Goal: Information Seeking & Learning: Learn about a topic

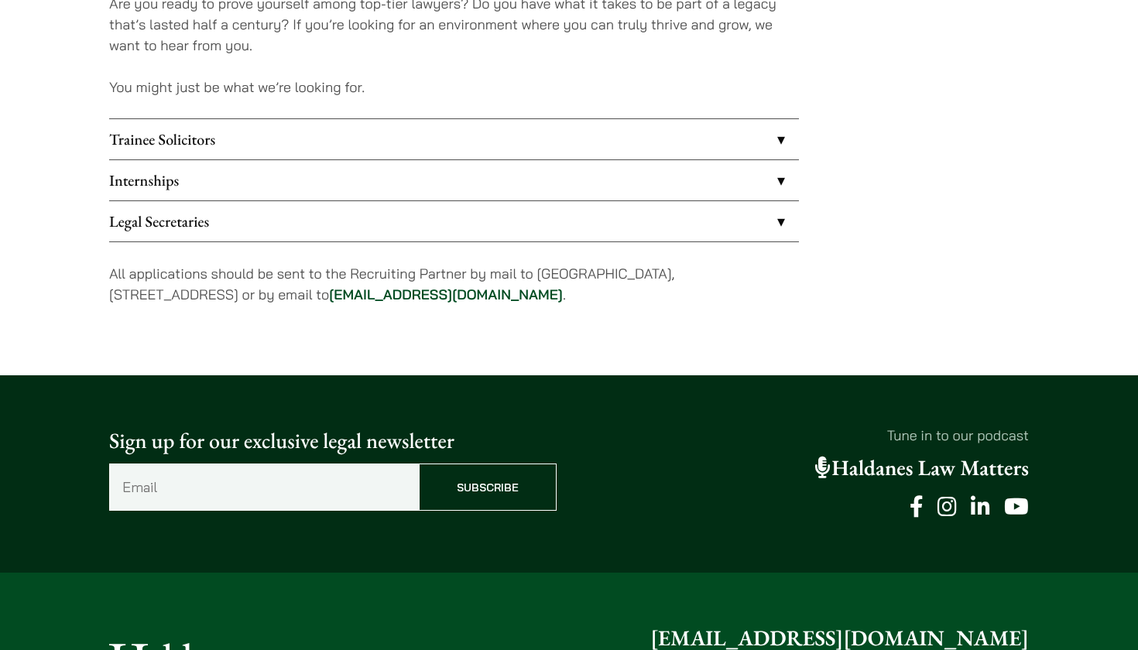
scroll to position [1327, 0]
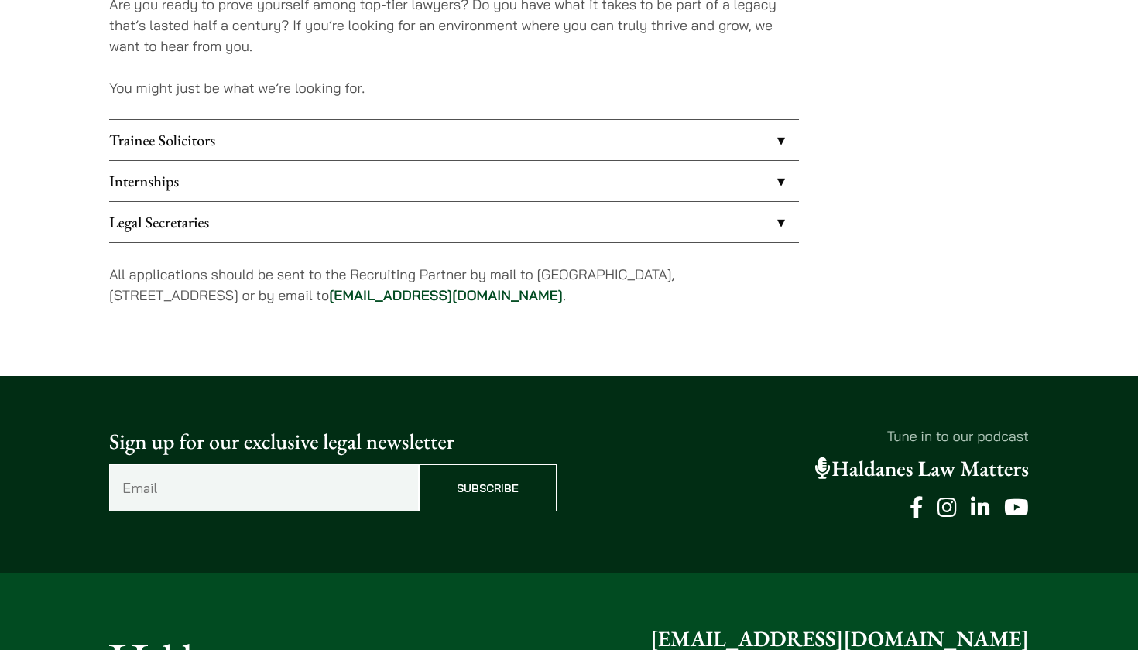
click at [706, 183] on link "Internships" at bounding box center [454, 181] width 690 height 40
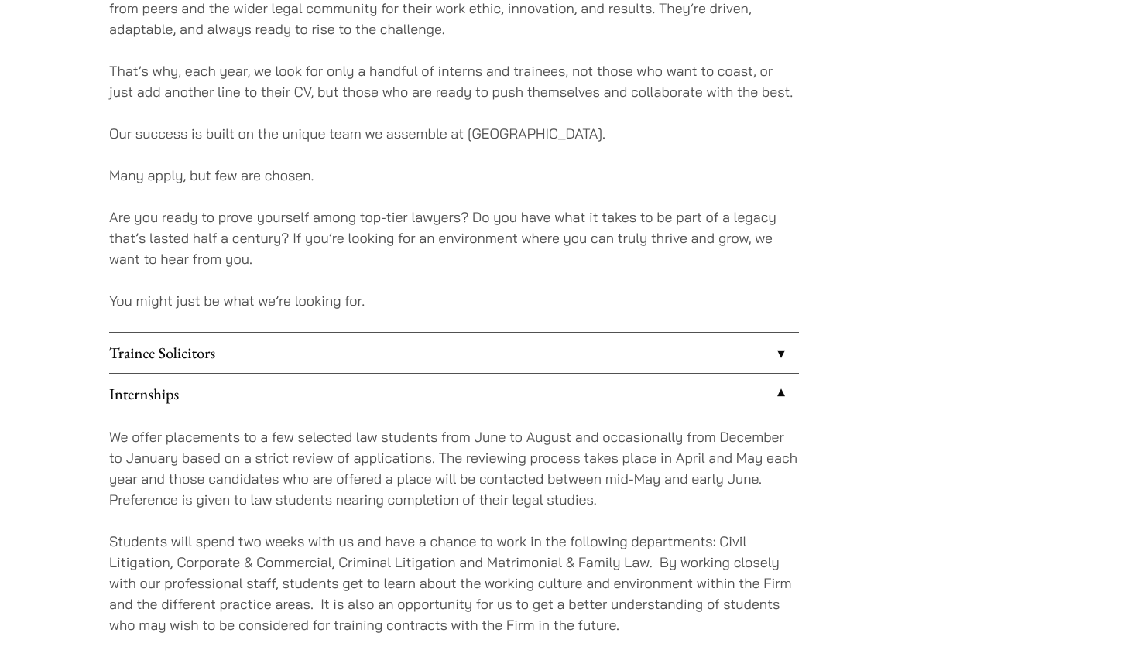
scroll to position [1110, 0]
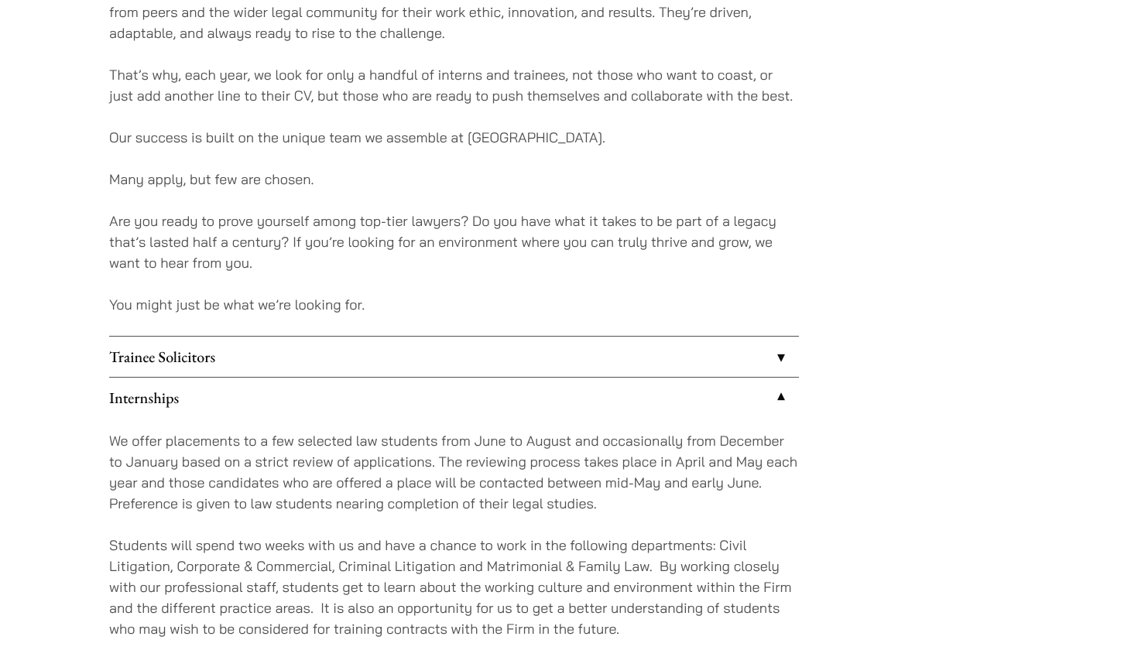
click at [762, 351] on link "Trainee Solicitors" at bounding box center [454, 357] width 690 height 40
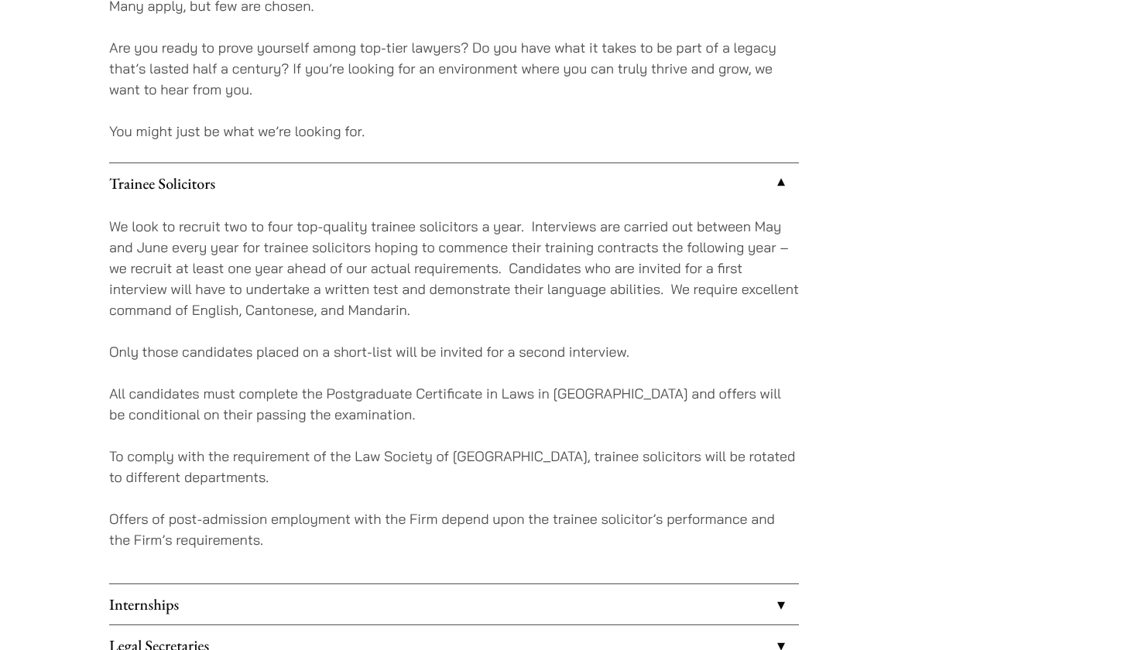
scroll to position [1283, 0]
click at [767, 185] on link "Trainee Solicitors" at bounding box center [454, 183] width 690 height 40
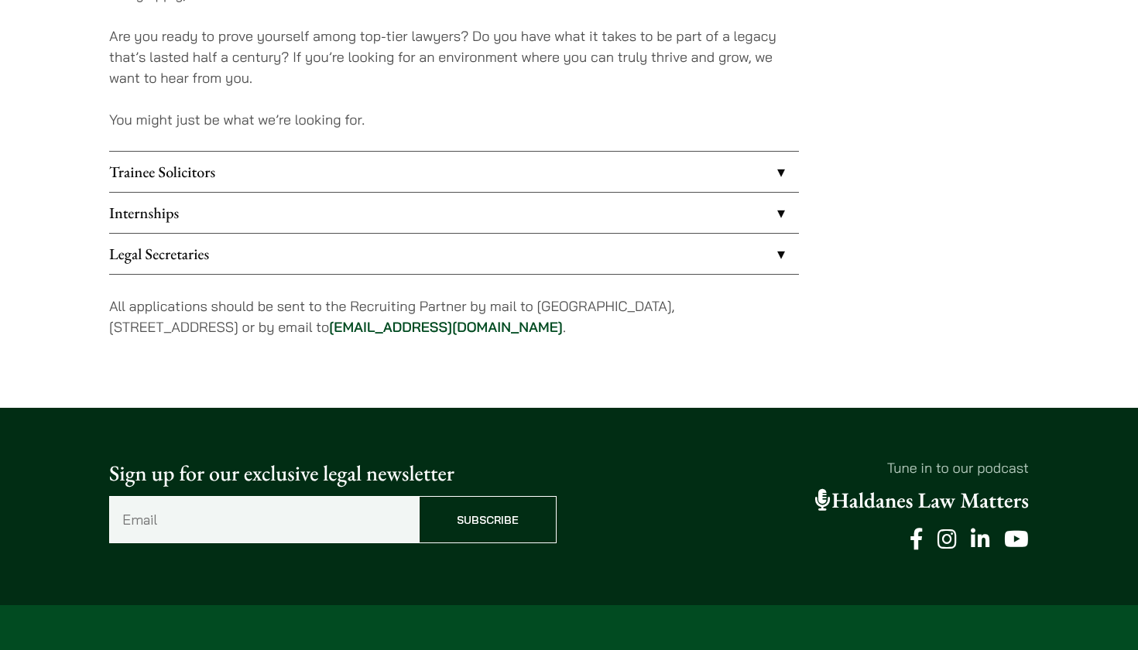
scroll to position [1295, 0]
click at [748, 202] on link "Internships" at bounding box center [454, 213] width 690 height 40
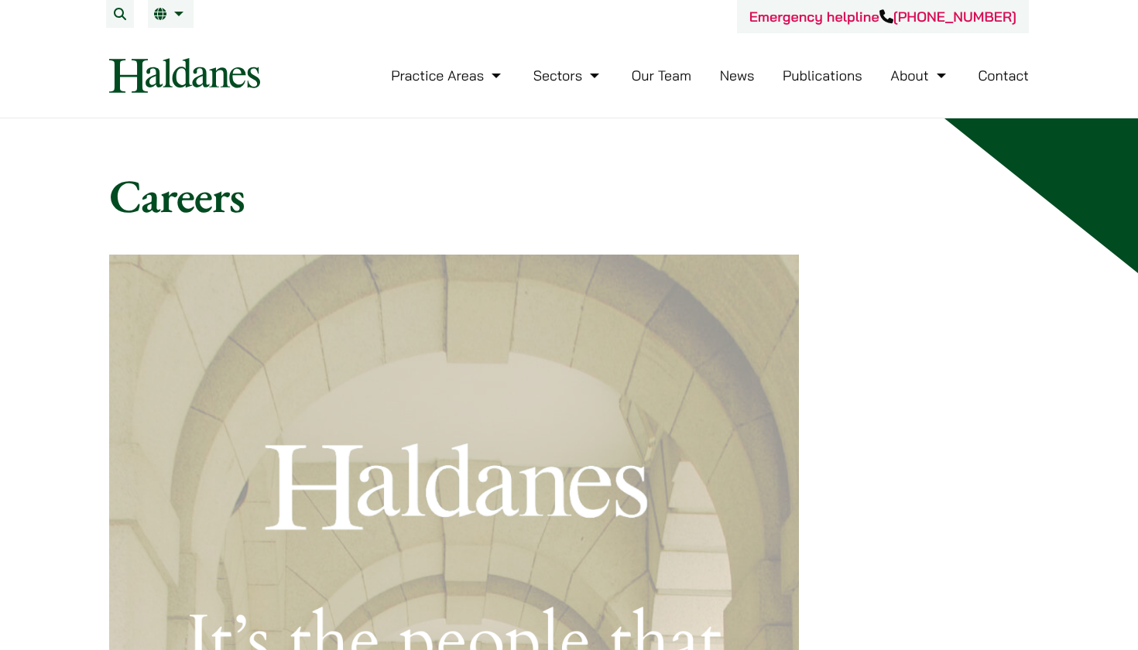
click at [243, 82] on img at bounding box center [184, 75] width 151 height 35
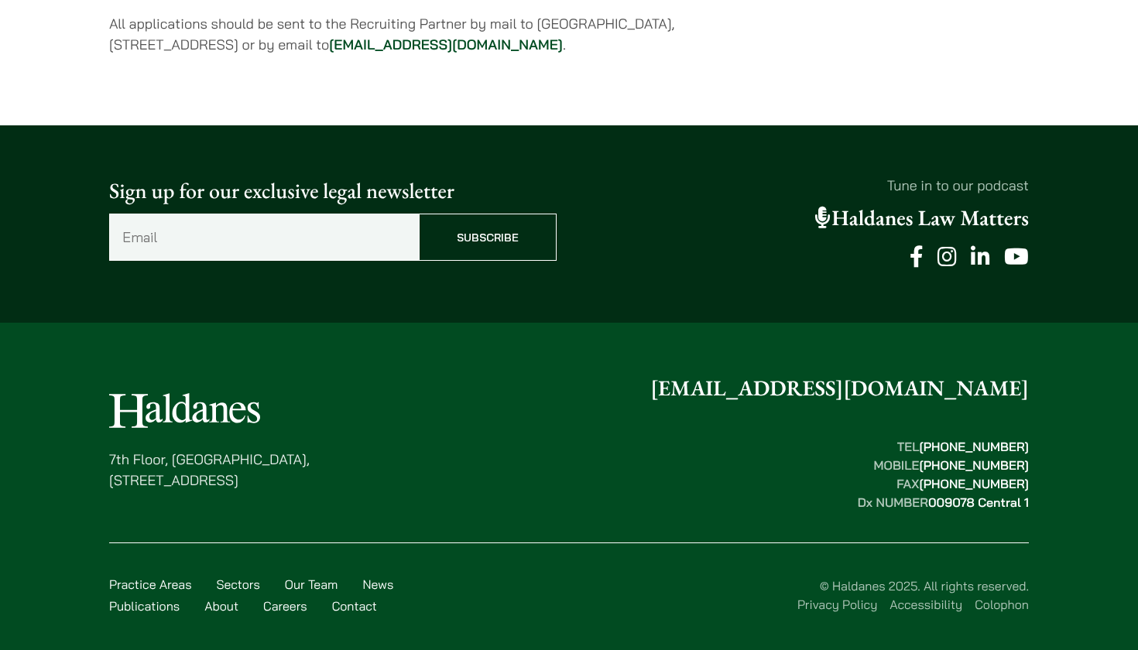
scroll to position [1897, 0]
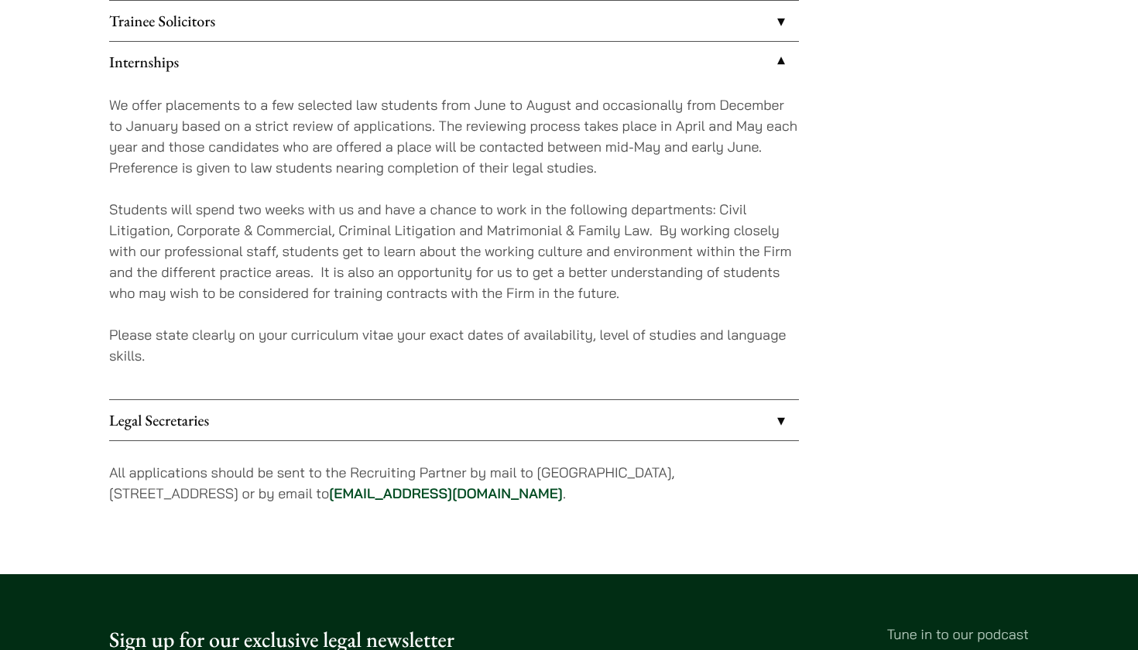
scroll to position [1327, 0]
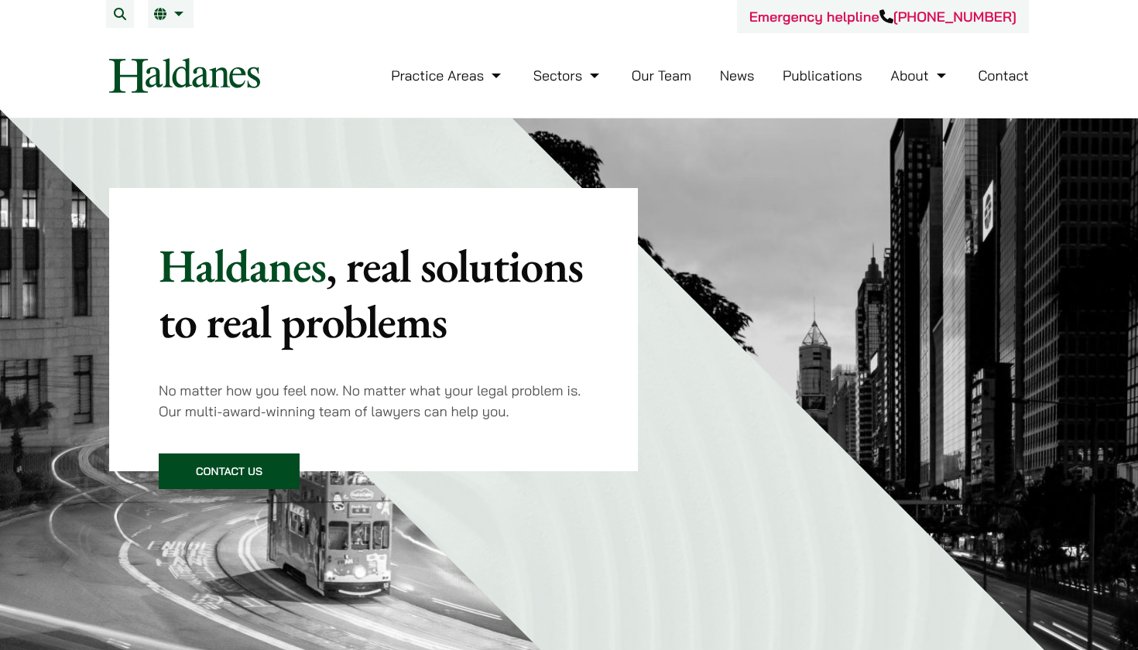
click at [644, 74] on link "Our Team" at bounding box center [662, 76] width 60 height 18
